Goal: Information Seeking & Learning: Learn about a topic

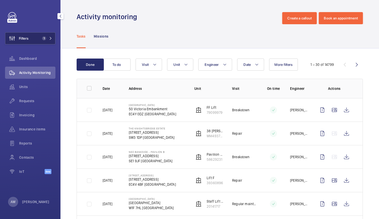
scroll to position [102, 0]
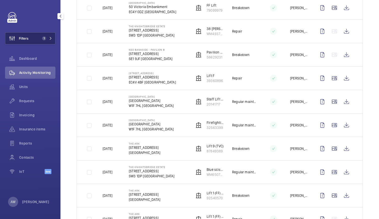
click at [36, 39] on button "Filters 1" at bounding box center [30, 38] width 50 height 12
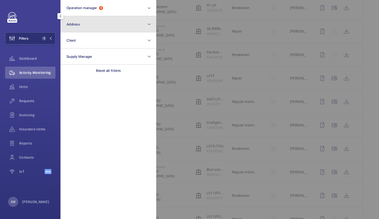
click at [81, 30] on button "Address" at bounding box center [108, 24] width 96 height 16
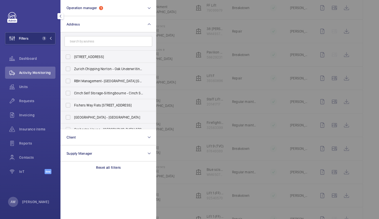
click at [80, 39] on input "text" at bounding box center [108, 41] width 88 height 11
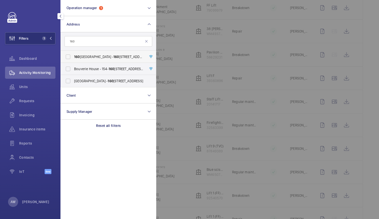
type input "160"
click at [91, 55] on span "[STREET_ADDRESS] - [STREET_ADDRESS]" at bounding box center [108, 56] width 69 height 5
click at [73, 55] on input "[STREET_ADDRESS] - [STREET_ADDRESS]" at bounding box center [68, 57] width 10 height 10
checkbox input "true"
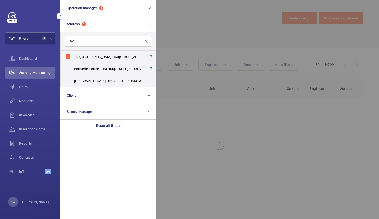
click at [172, 35] on div at bounding box center [345, 109] width 379 height 219
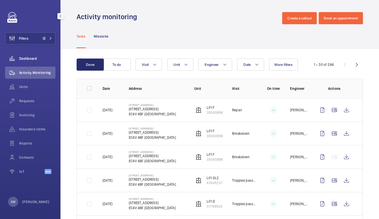
click at [24, 55] on div "Dashboard" at bounding box center [30, 58] width 50 height 12
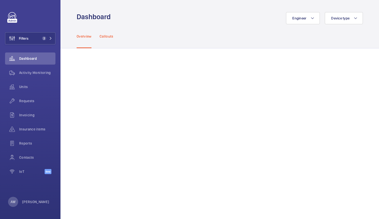
click at [109, 35] on p "Callouts" at bounding box center [107, 36] width 14 height 5
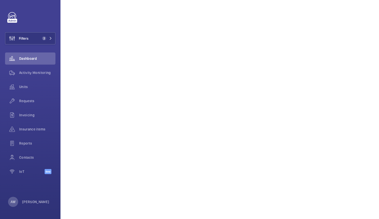
scroll to position [213, 0]
click at [26, 142] on span "Reports" at bounding box center [37, 143] width 36 height 5
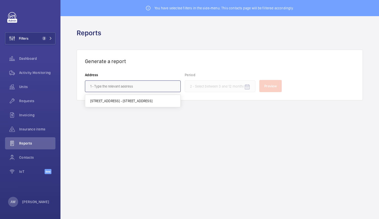
click at [114, 82] on input "text" at bounding box center [133, 86] width 96 height 12
click at [117, 99] on span "[STREET_ADDRESS] - [STREET_ADDRESS]" at bounding box center [121, 100] width 62 height 5
type input "[STREET_ADDRESS] - [STREET_ADDRESS]"
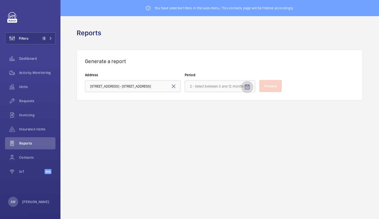
click at [252, 87] on span "Open calendar" at bounding box center [247, 87] width 12 height 12
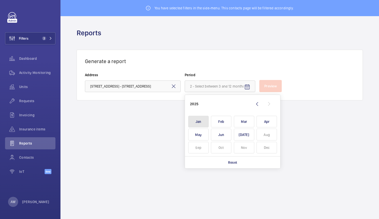
click at [202, 119] on span "Jan" at bounding box center [198, 122] width 20 height 12
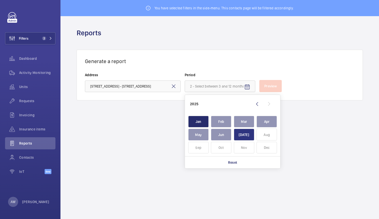
click at [244, 133] on span "[DATE]" at bounding box center [244, 134] width 20 height 12
type input "[DATE] - [DATE]"
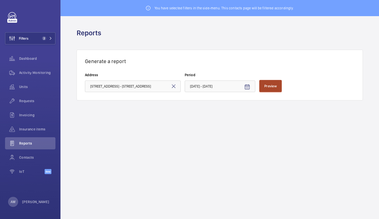
click at [273, 83] on button "Preview" at bounding box center [270, 86] width 22 height 12
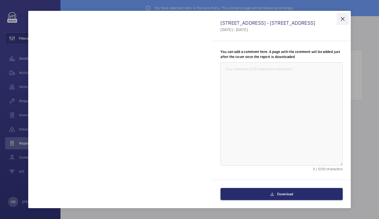
click at [343, 20] on wm-front-icon-button at bounding box center [343, 19] width 12 height 12
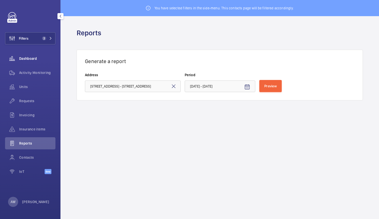
click at [36, 60] on span "Dashboard" at bounding box center [37, 58] width 36 height 5
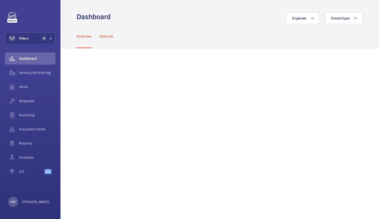
click at [110, 34] on p "Callouts" at bounding box center [107, 36] width 14 height 5
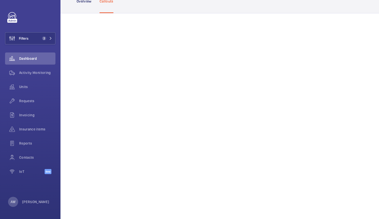
scroll to position [35, 0]
click at [24, 154] on div "Contacts" at bounding box center [30, 157] width 50 height 12
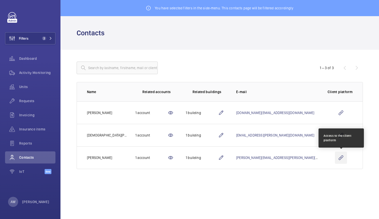
click at [341, 156] on wm-front-icon-button at bounding box center [341, 157] width 12 height 12
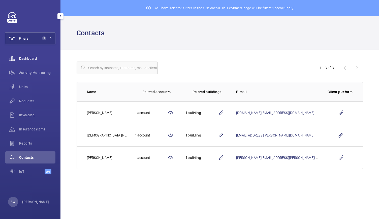
click at [42, 63] on div "Dashboard" at bounding box center [30, 58] width 50 height 12
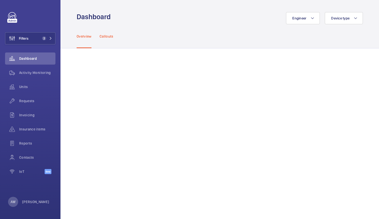
click at [110, 36] on p "Callouts" at bounding box center [107, 36] width 14 height 5
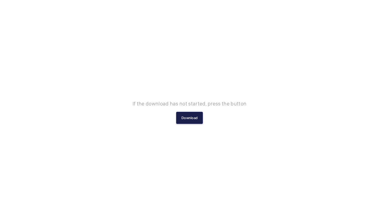
click at [196, 121] on button "Download" at bounding box center [189, 118] width 27 height 12
